Goal: Information Seeking & Learning: Learn about a topic

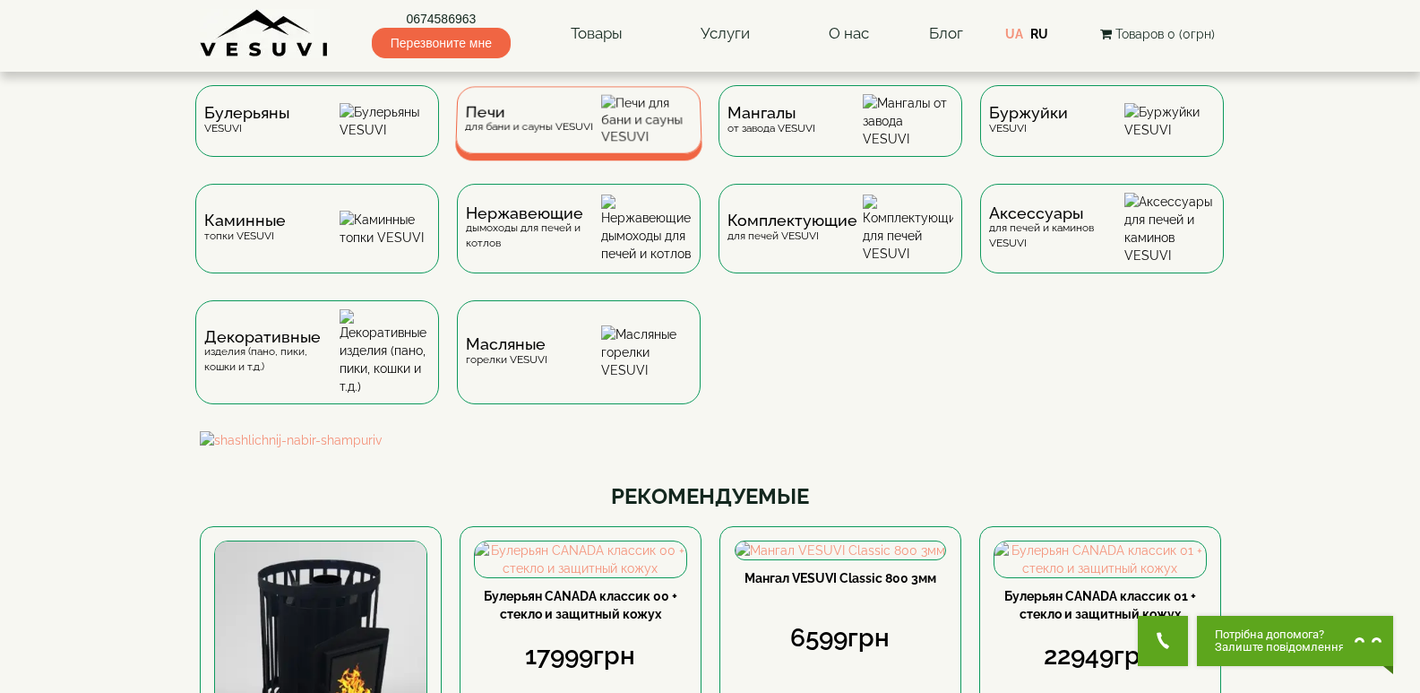
click at [526, 132] on div "Печи для бани и сауны VESUVI" at bounding box center [528, 120] width 128 height 28
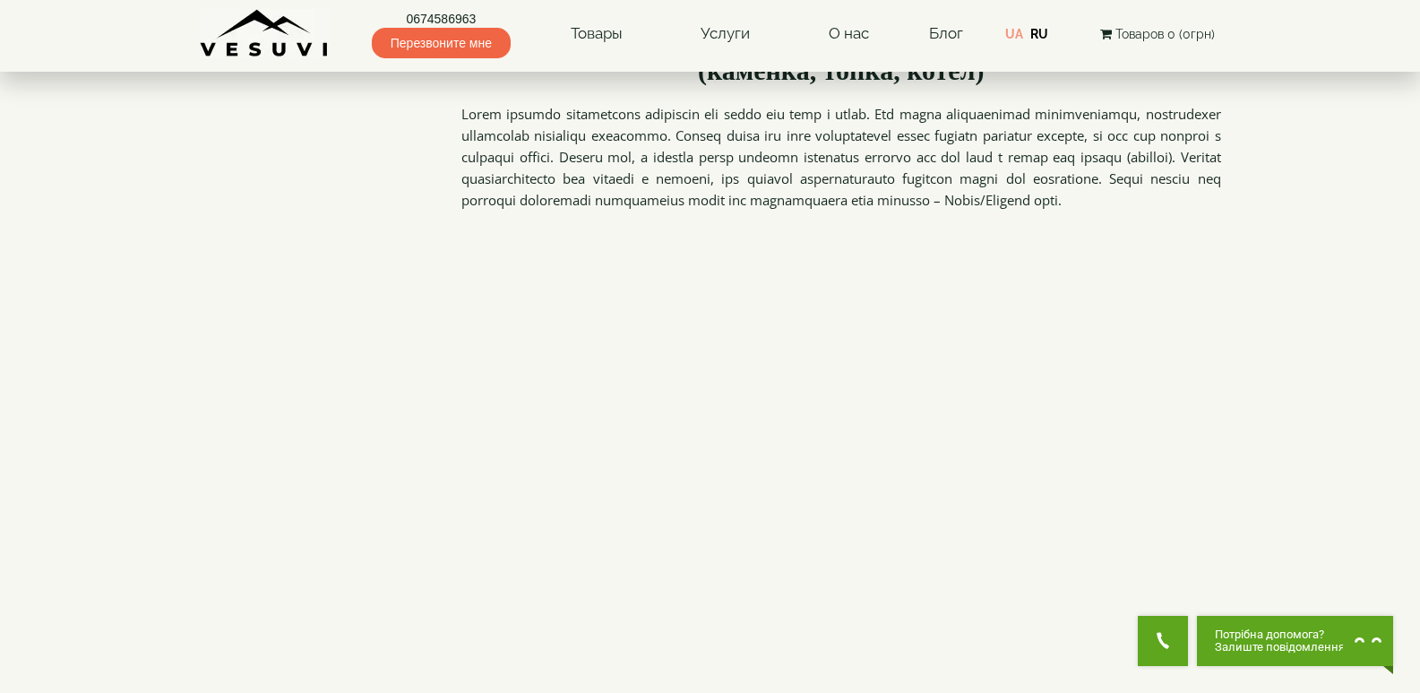
scroll to position [2061, 0]
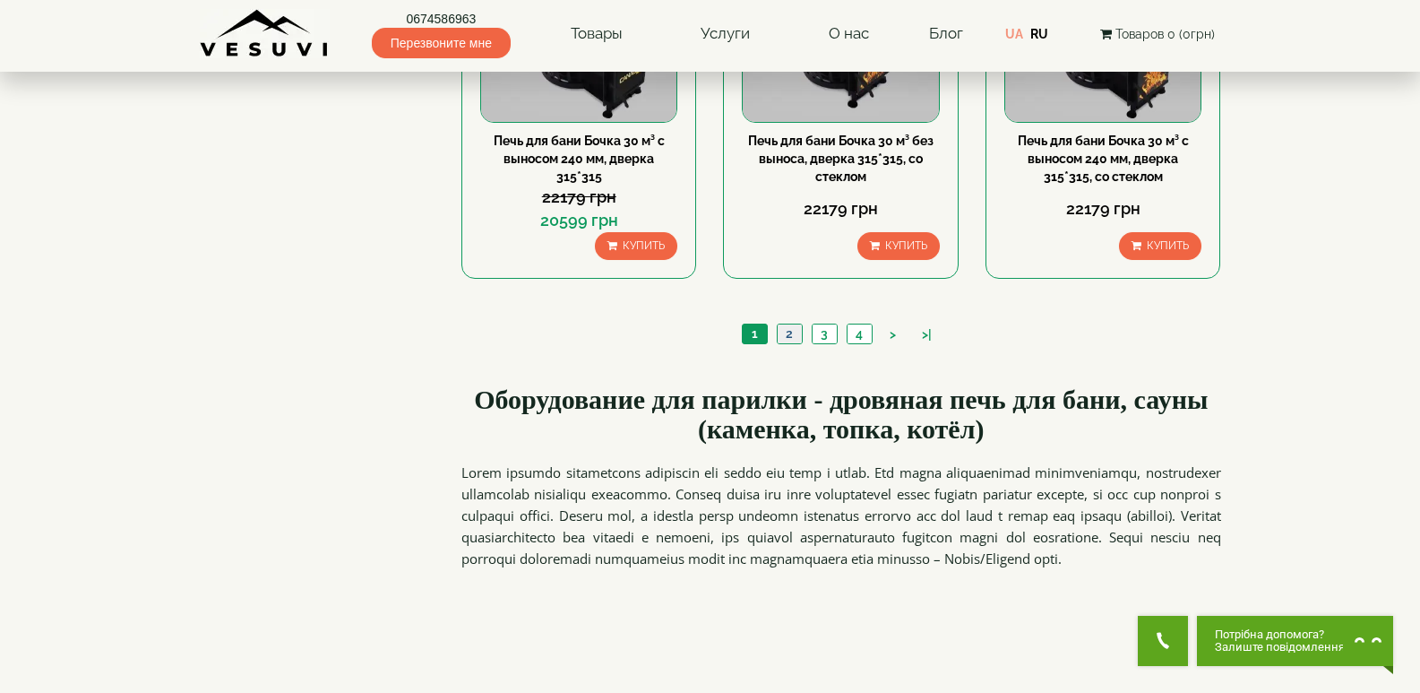
click at [792, 334] on link "2" at bounding box center [789, 333] width 25 height 19
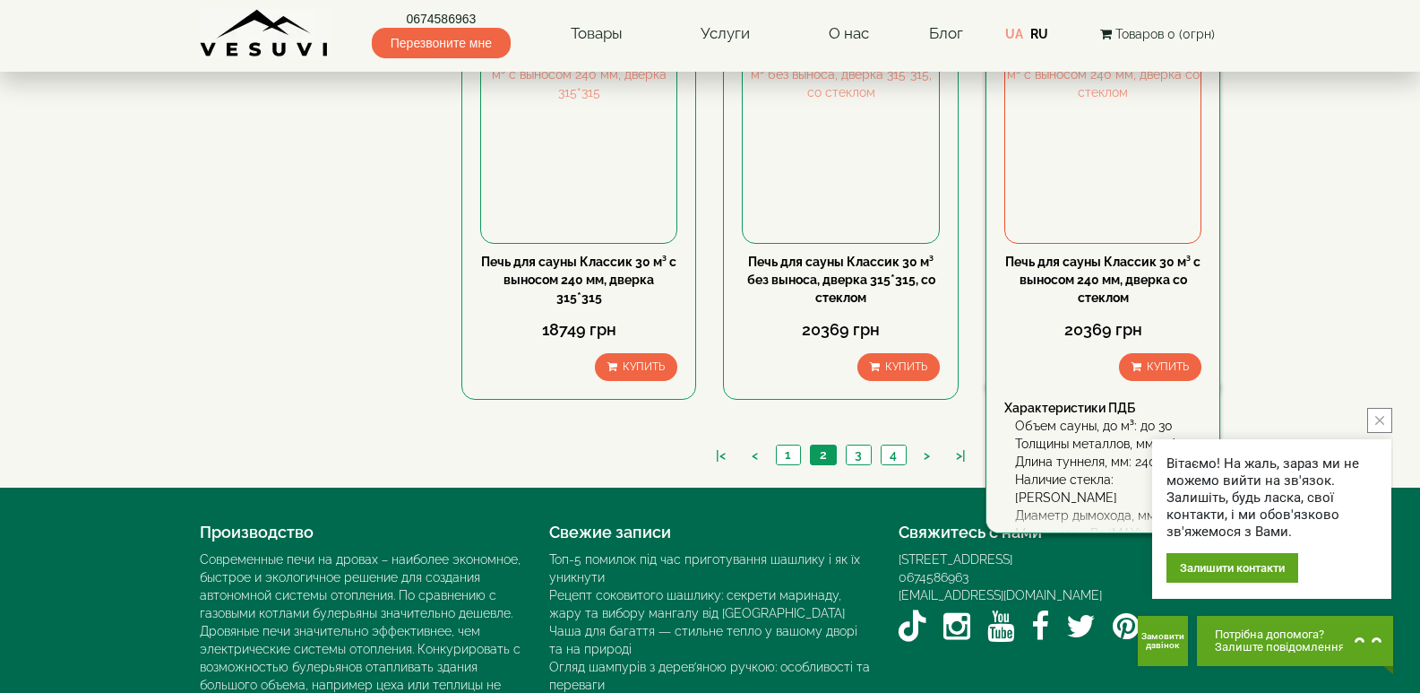
scroll to position [1971, 0]
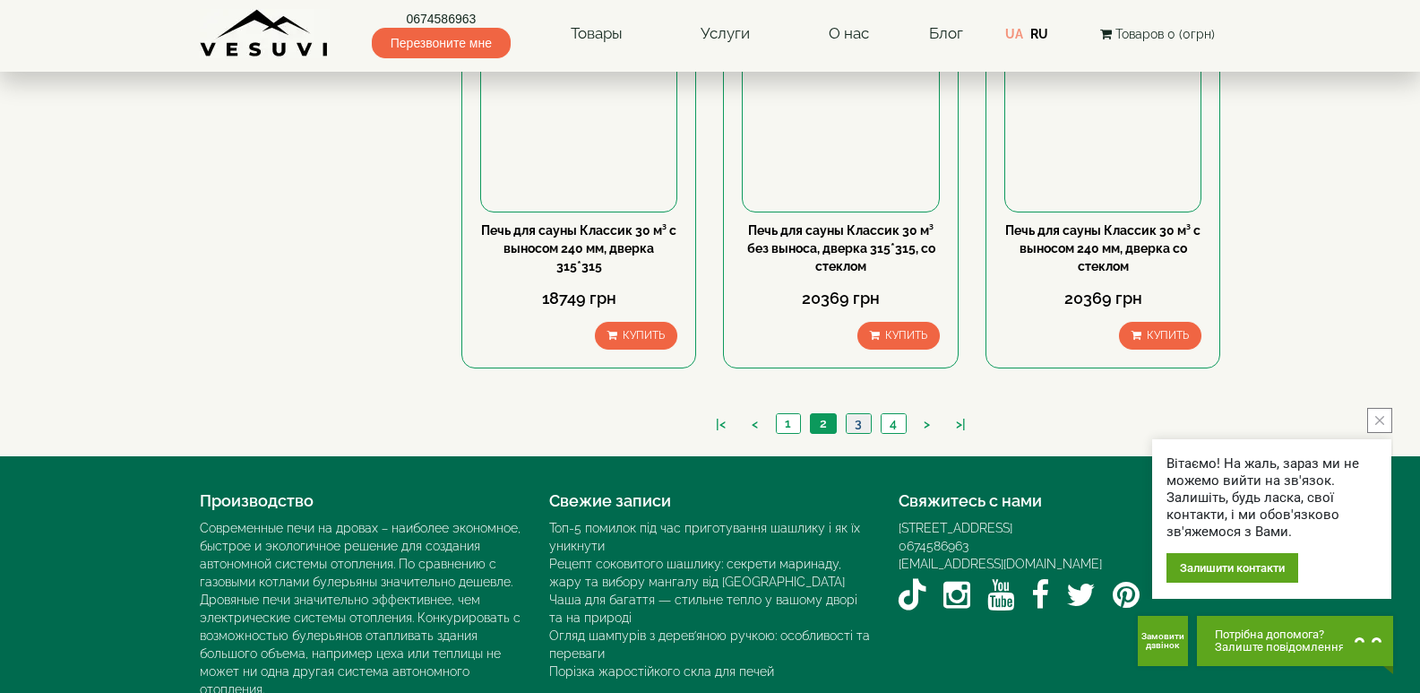
click at [863, 421] on link "3" at bounding box center [858, 423] width 25 height 19
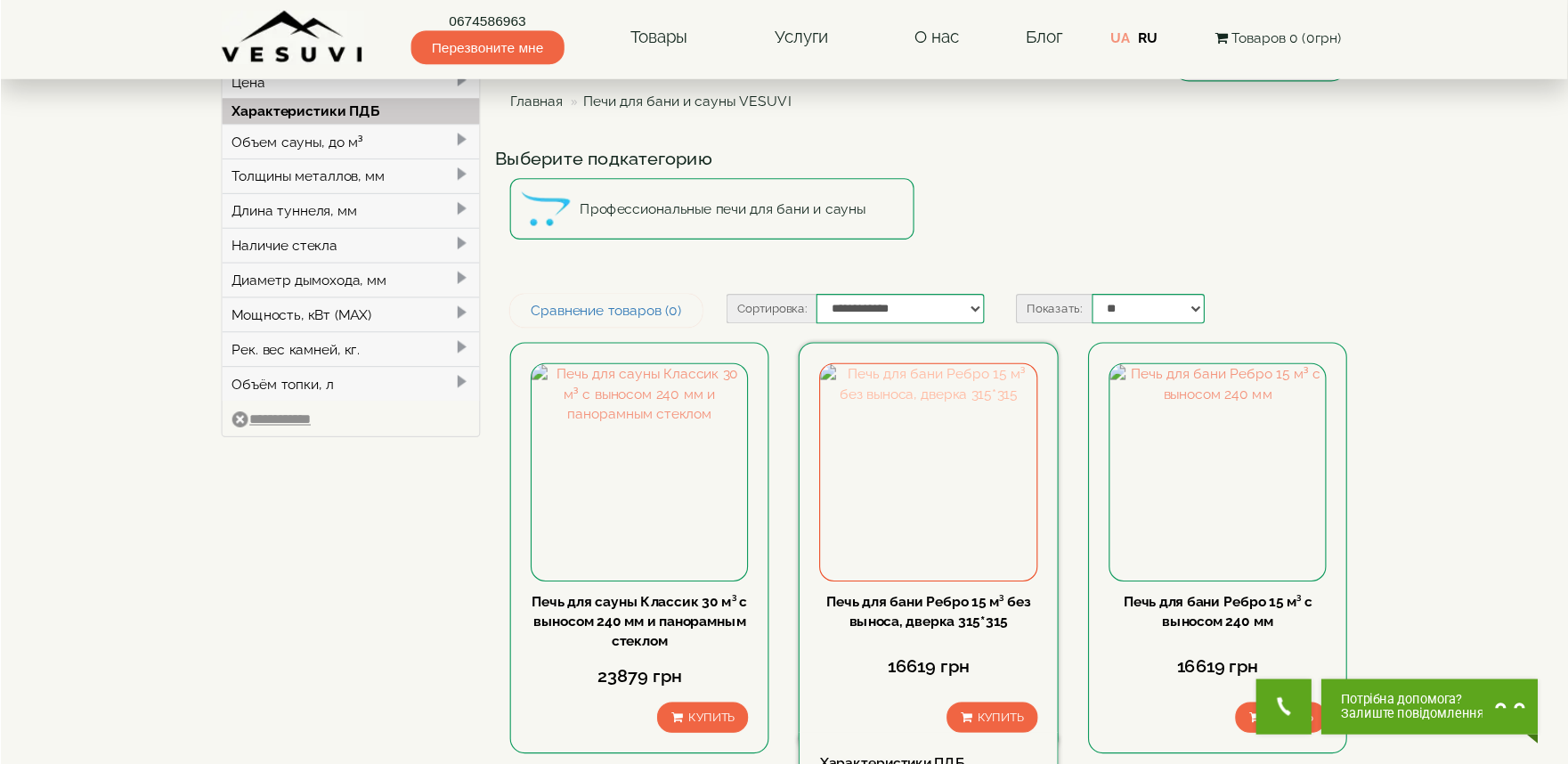
scroll to position [178, 0]
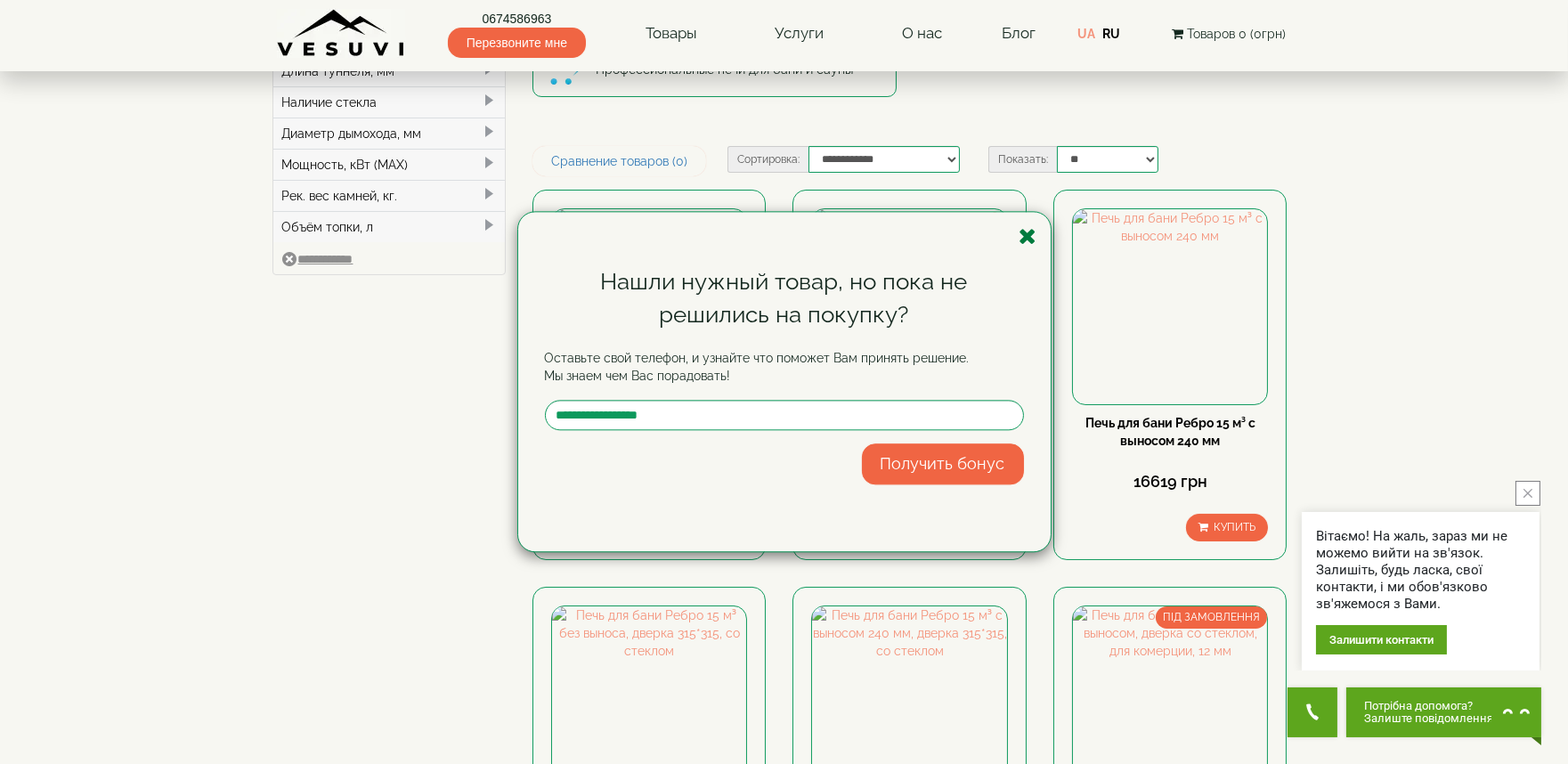
click at [1027, 235] on icon "button" at bounding box center [1028, 236] width 18 height 22
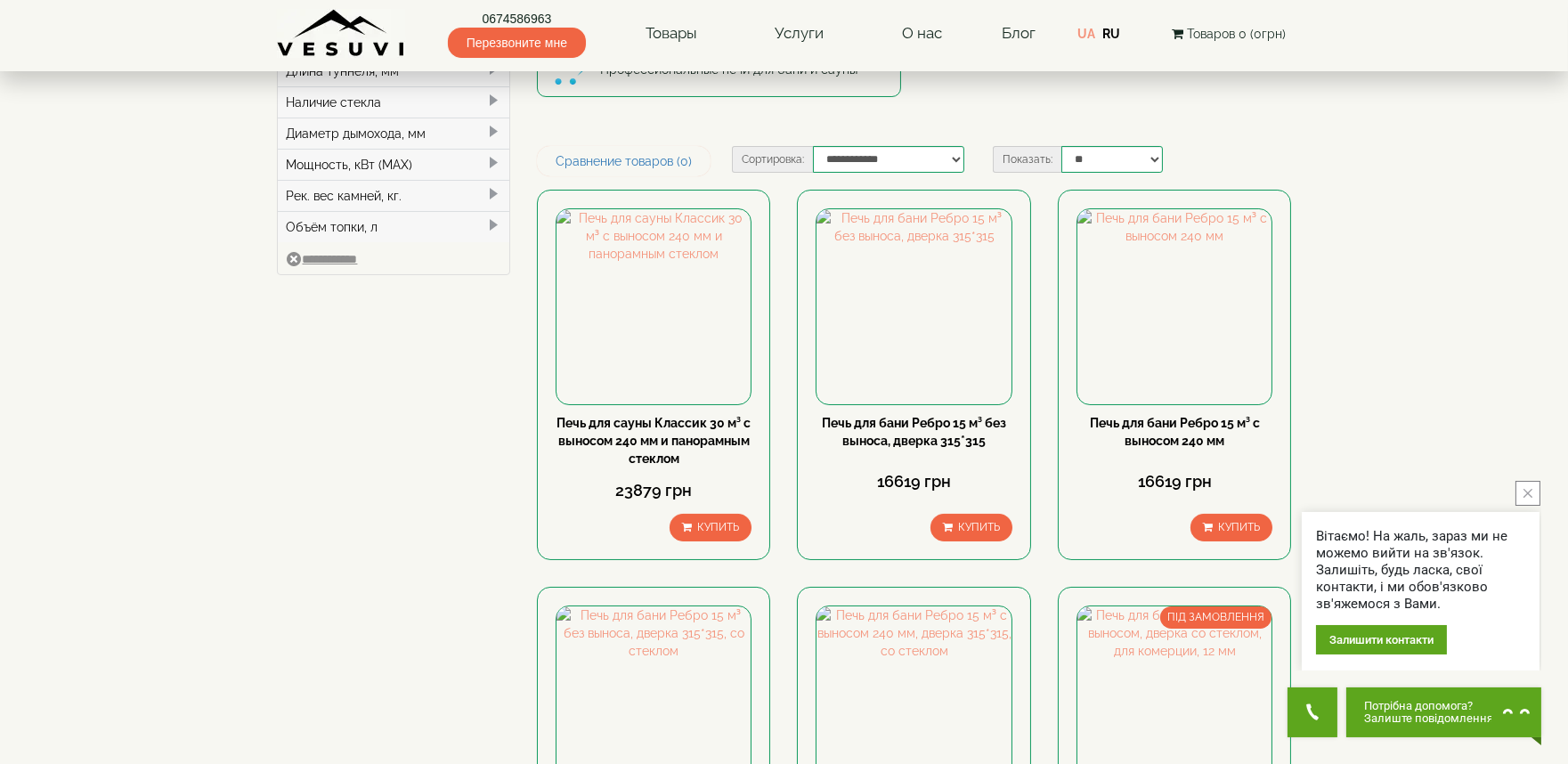
click at [1410, 493] on button "close button" at bounding box center [1527, 493] width 25 height 25
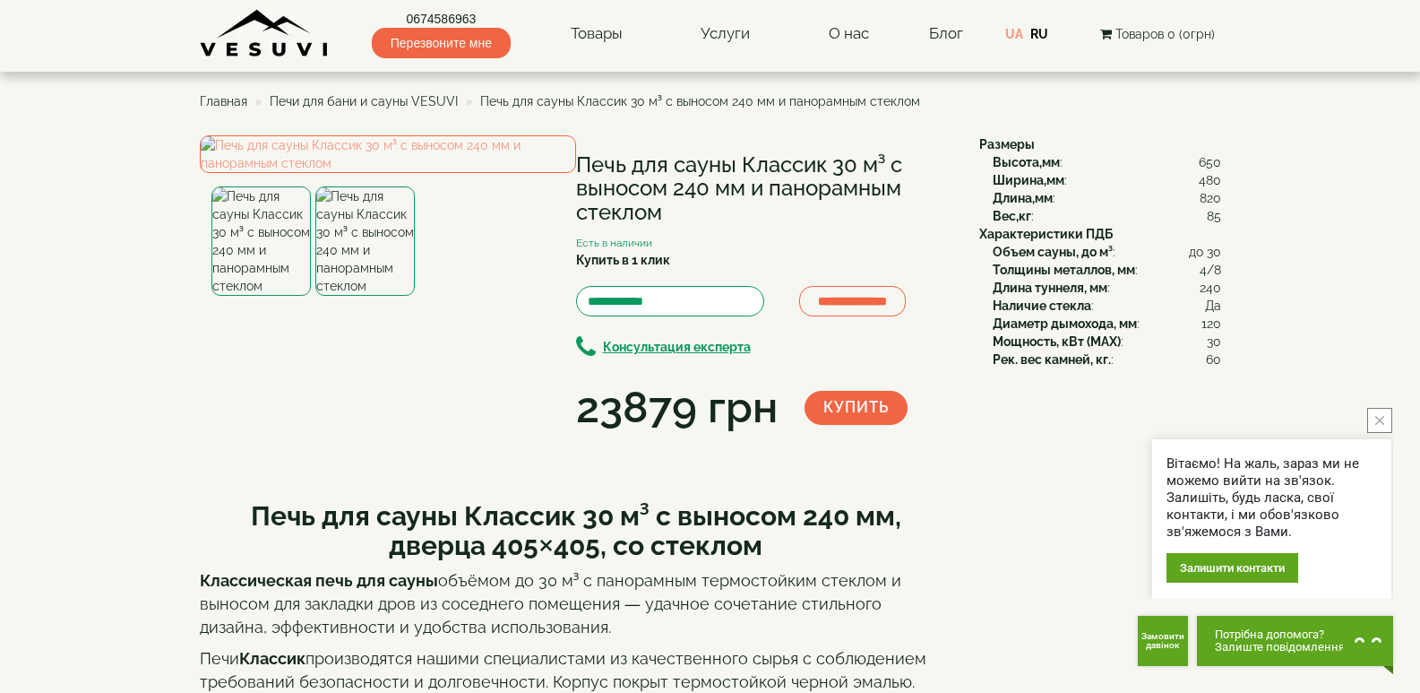
click at [1379, 419] on icon "close button" at bounding box center [1379, 420] width 9 height 9
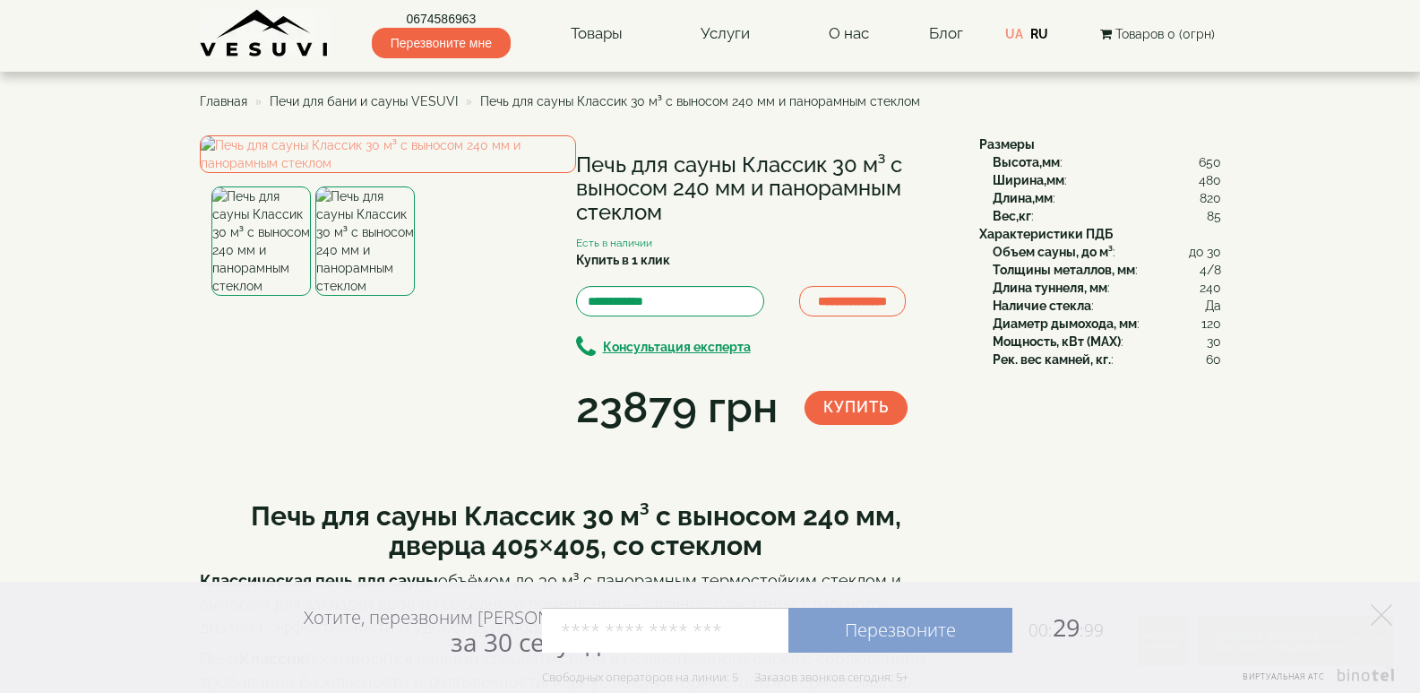
click at [208, 642] on div "Хотите, перезвоним Вам за 30 секунд? Перезвоните 00: 29 :99 Например: 067 000 0…" at bounding box center [710, 636] width 1420 height 111
click at [344, 296] on img at bounding box center [364, 240] width 99 height 109
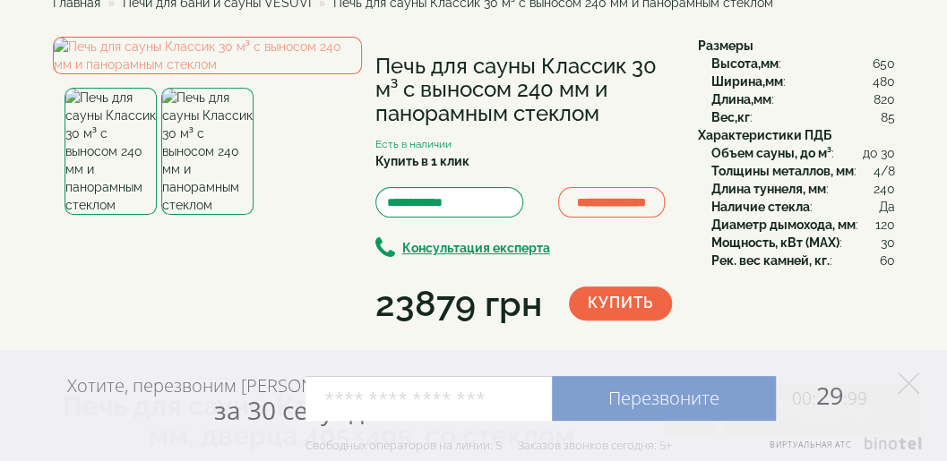
scroll to position [119, 0]
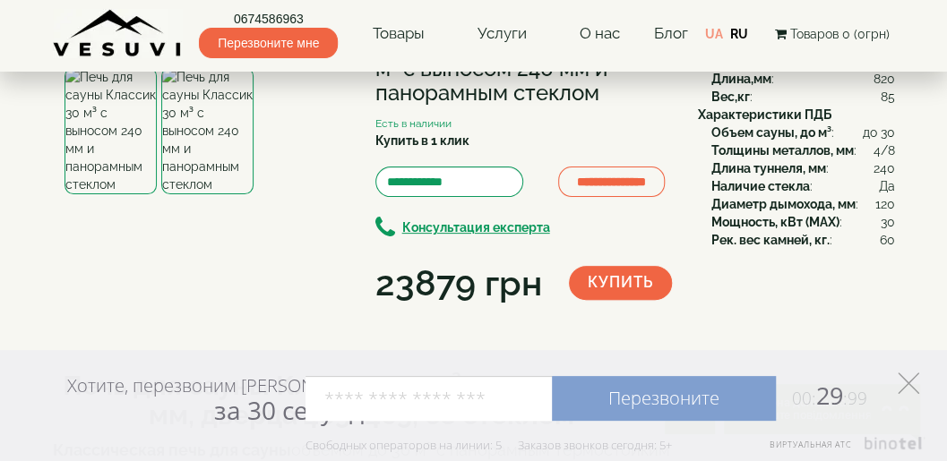
click at [909, 385] on icon at bounding box center [909, 384] width 22 height 22
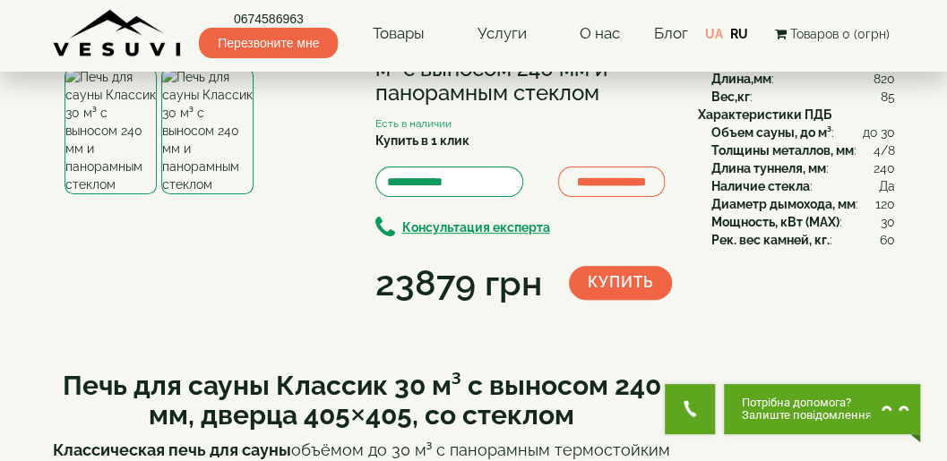
scroll to position [59, 0]
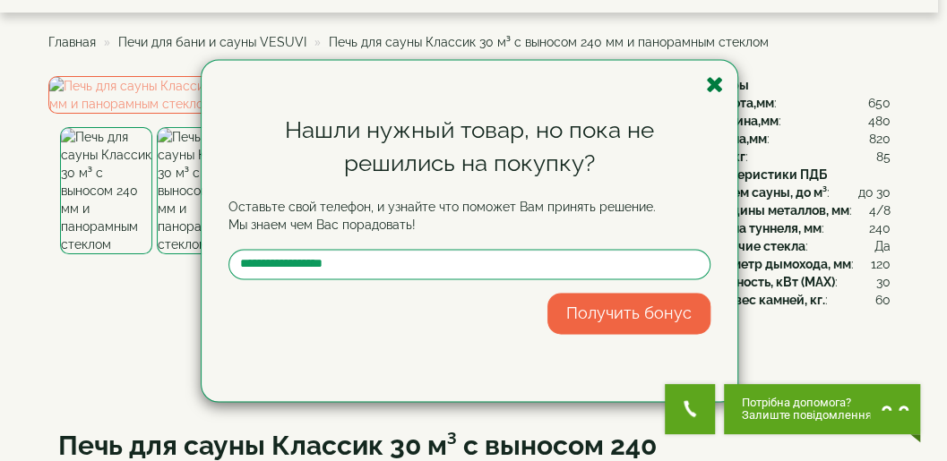
click at [715, 82] on icon "button" at bounding box center [715, 84] width 18 height 22
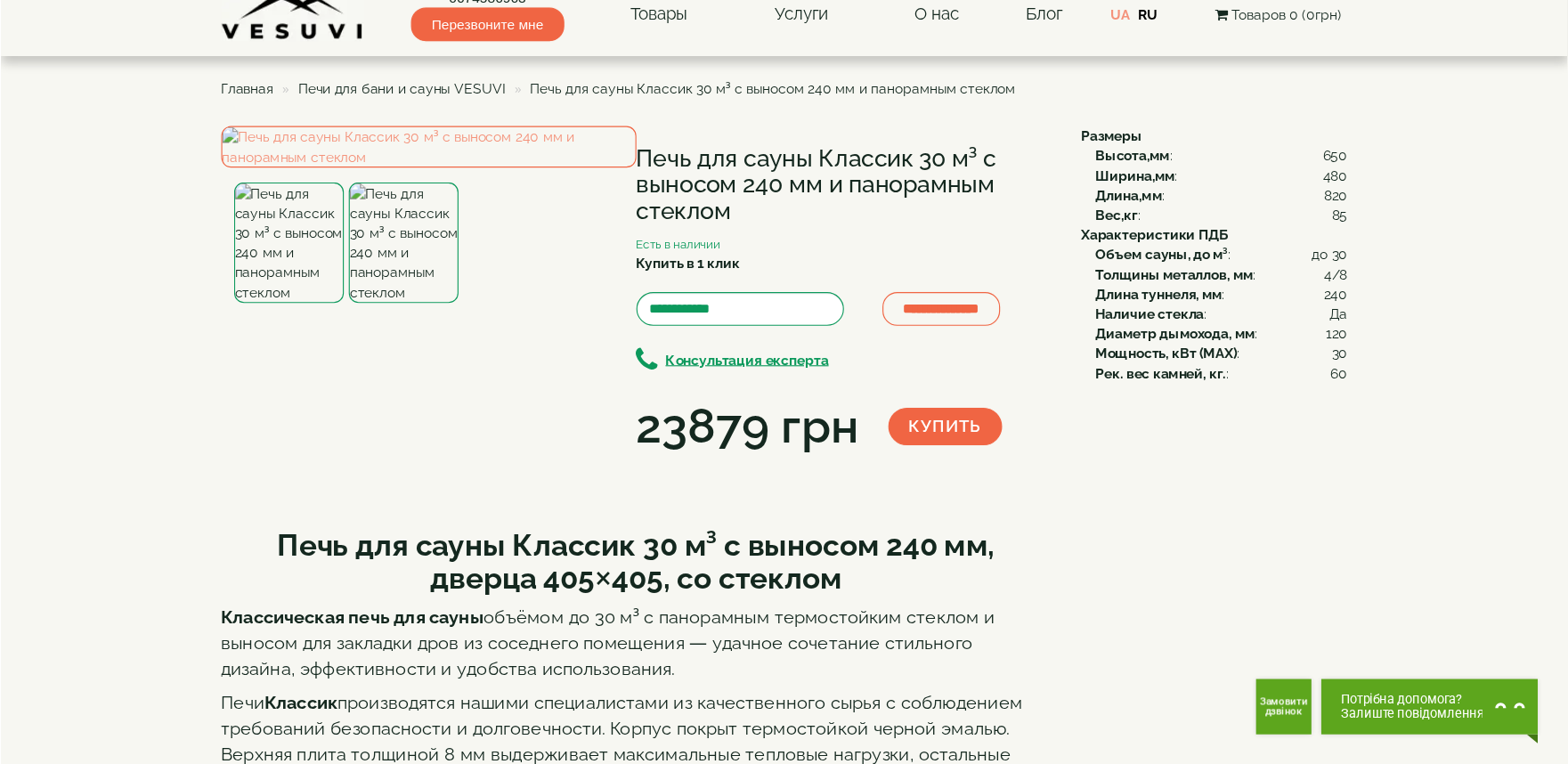
scroll to position [0, 0]
